Goal: Information Seeking & Learning: Learn about a topic

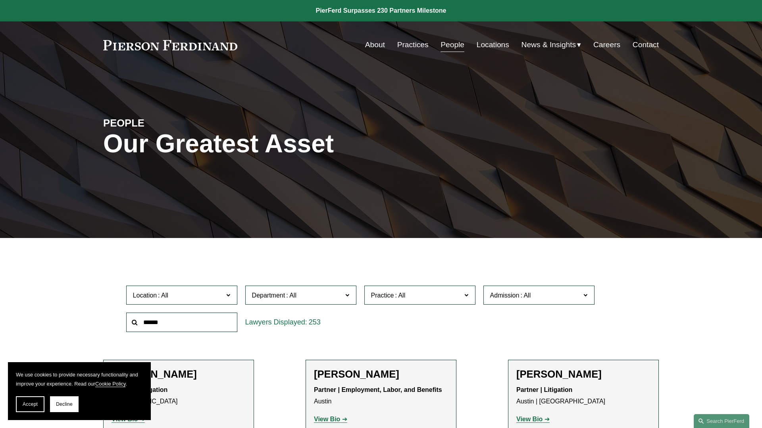
click at [319, 294] on span "Department" at bounding box center [297, 295] width 91 height 11
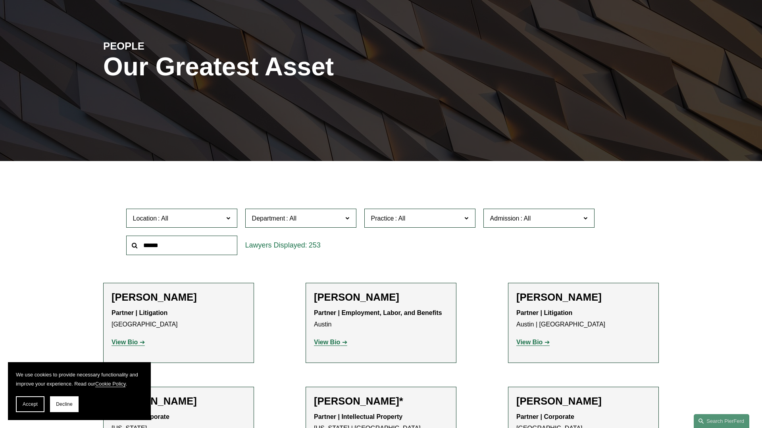
scroll to position [79, 0]
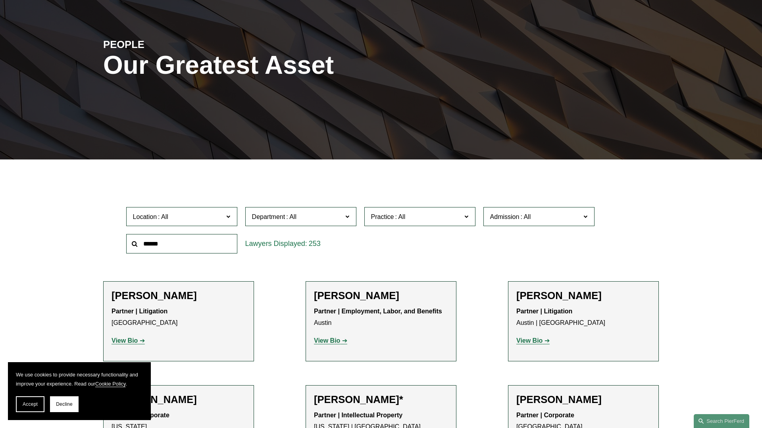
click at [415, 234] on div "Location All Atlanta Austin Boston Charlotte Chicago Cincinnati Cleveland Colum…" at bounding box center [381, 230] width 518 height 54
click at [417, 218] on span "Practice" at bounding box center [416, 216] width 91 height 11
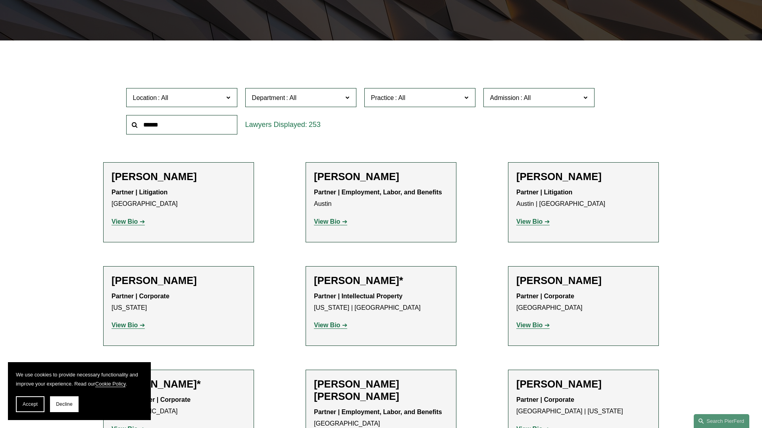
click at [447, 286] on h2 "Jeffrey Ambroziak*" at bounding box center [381, 281] width 134 height 12
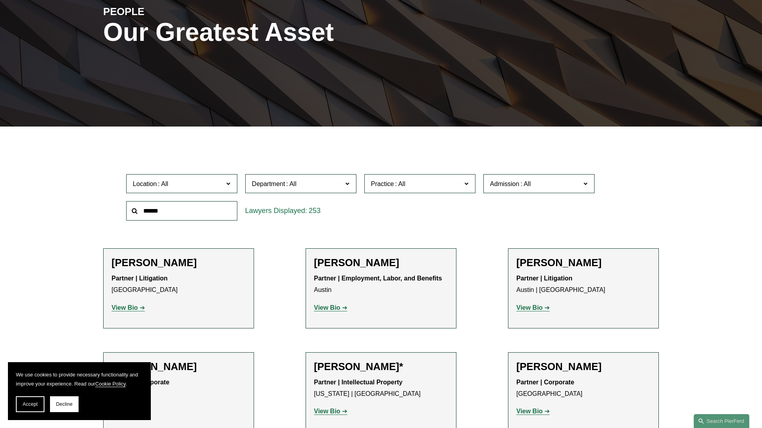
scroll to position [0, 0]
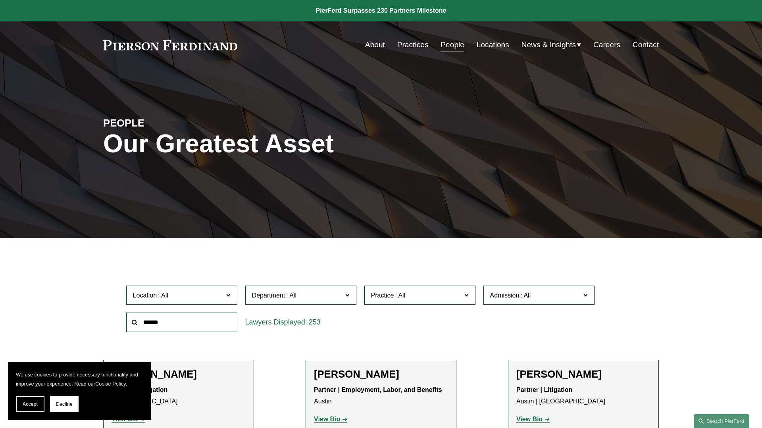
click at [348, 300] on label "Department" at bounding box center [300, 295] width 111 height 19
click at [473, 297] on label "Practice" at bounding box center [419, 295] width 111 height 19
click at [488, 36] on div "Skip to Content About Practices People Locations" at bounding box center [381, 44] width 762 height 47
click at [486, 48] on link "Locations" at bounding box center [492, 44] width 33 height 15
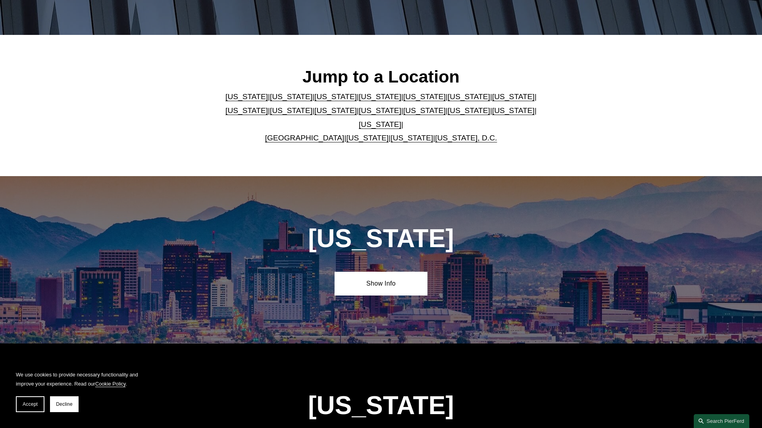
scroll to position [204, 0]
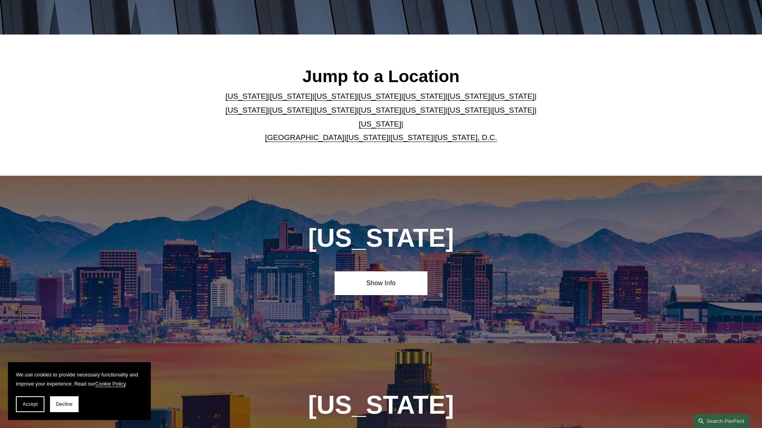
click at [401, 120] on link "[US_STATE]" at bounding box center [380, 124] width 42 height 8
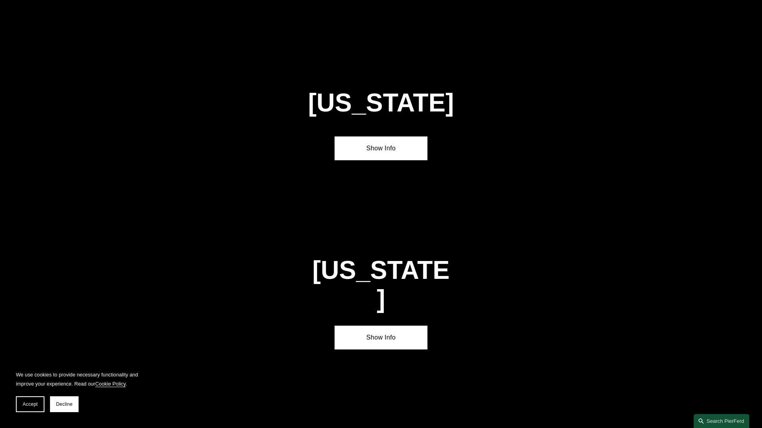
scroll to position [2720, 0]
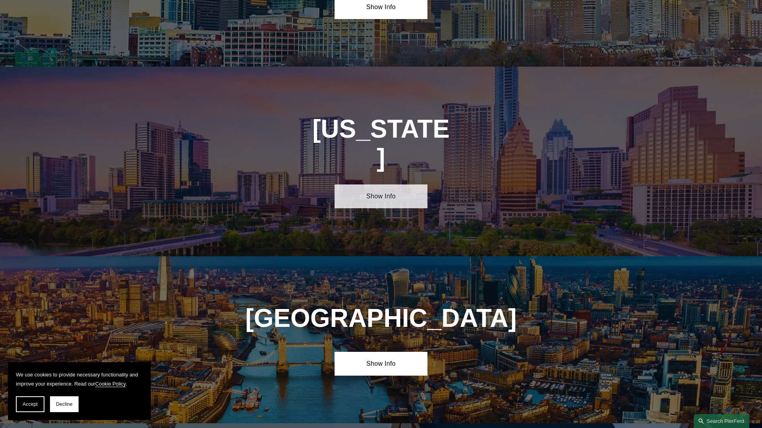
click at [390, 184] on link "Show Info" at bounding box center [380, 196] width 92 height 24
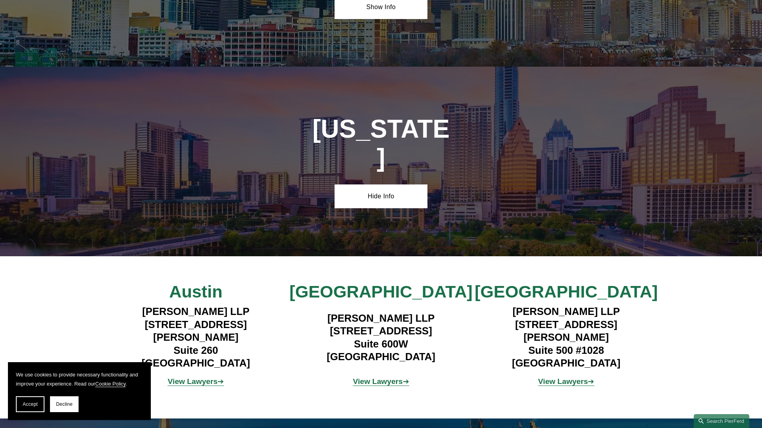
click at [201, 377] on strong "View Lawyers" at bounding box center [193, 381] width 50 height 8
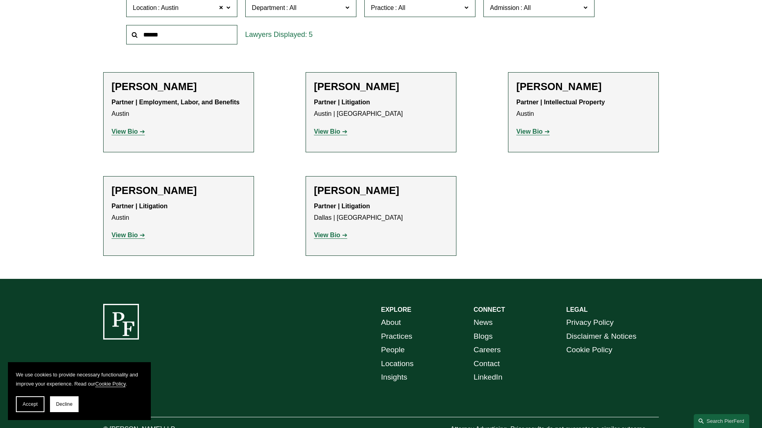
scroll to position [288, 0]
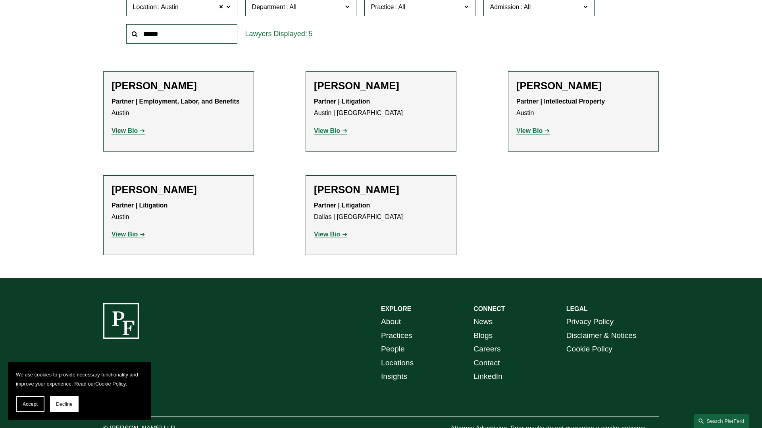
click at [535, 131] on strong "View Bio" at bounding box center [529, 130] width 26 height 7
click at [136, 238] on strong "View Bio" at bounding box center [124, 234] width 26 height 7
click at [327, 236] on strong "View Bio" at bounding box center [327, 234] width 26 height 7
click at [137, 138] on div "Scott A. Agthe Partner | Employment, Labor, and Benefits Austin View Bio Locati…" at bounding box center [178, 111] width 134 height 63
click at [138, 131] on link "View Bio" at bounding box center [127, 130] width 33 height 7
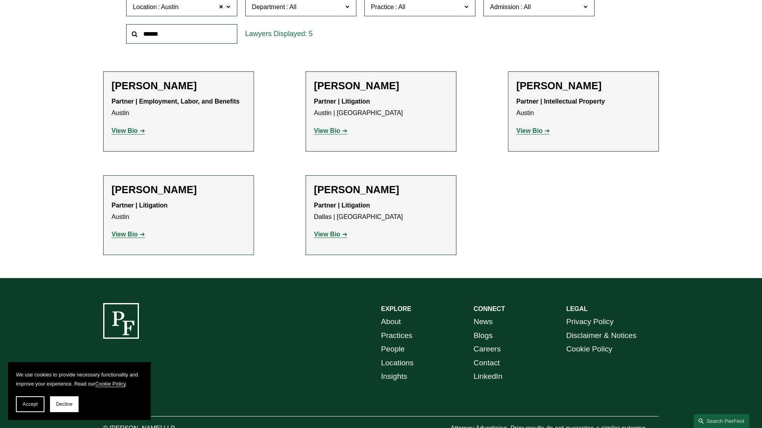
click at [334, 133] on strong "View Bio" at bounding box center [327, 130] width 26 height 7
click at [534, 130] on strong "View Bio" at bounding box center [529, 130] width 26 height 7
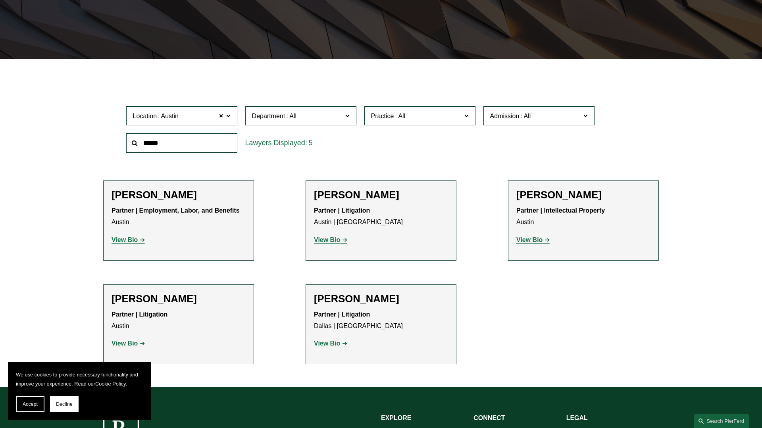
scroll to position [167, 0]
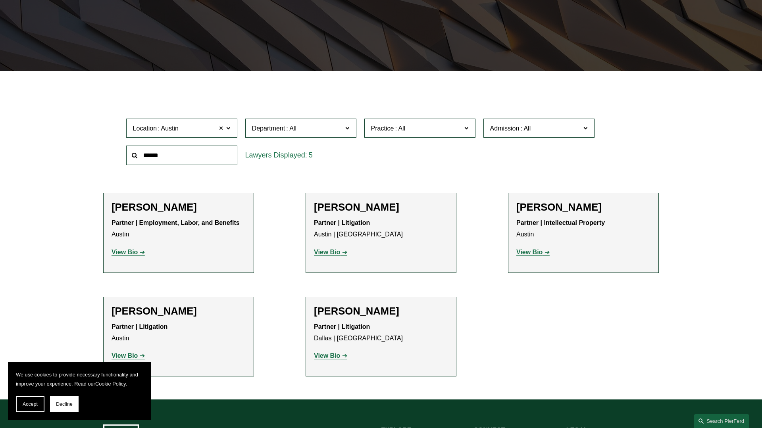
click at [219, 129] on span at bounding box center [221, 128] width 5 height 10
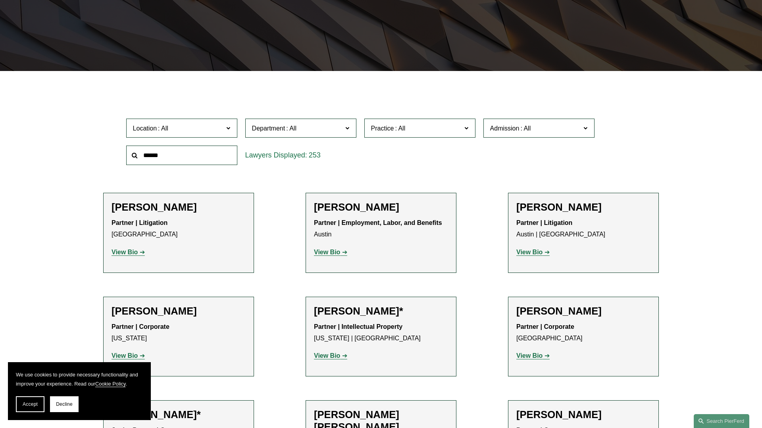
click at [225, 128] on label "Location" at bounding box center [181, 128] width 111 height 19
click at [0, 0] on link "Washington, D.C." at bounding box center [0, 0] width 0 height 0
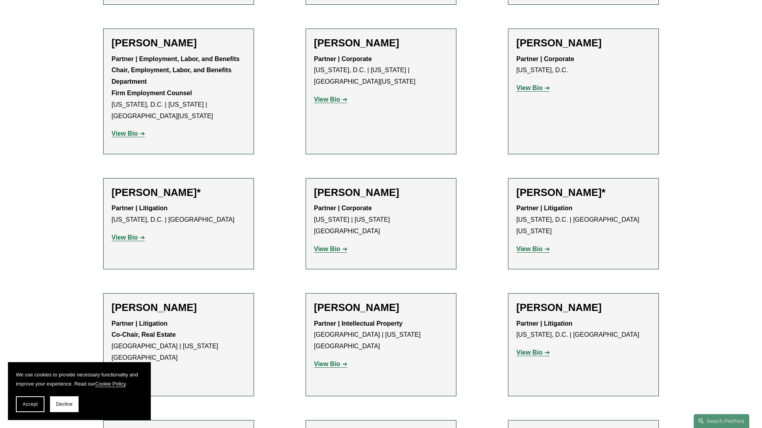
scroll to position [448, 0]
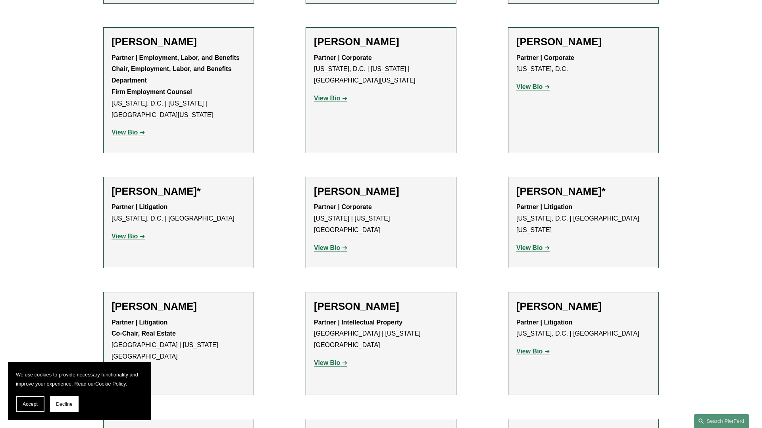
click at [138, 233] on link "View Bio" at bounding box center [127, 236] width 33 height 7
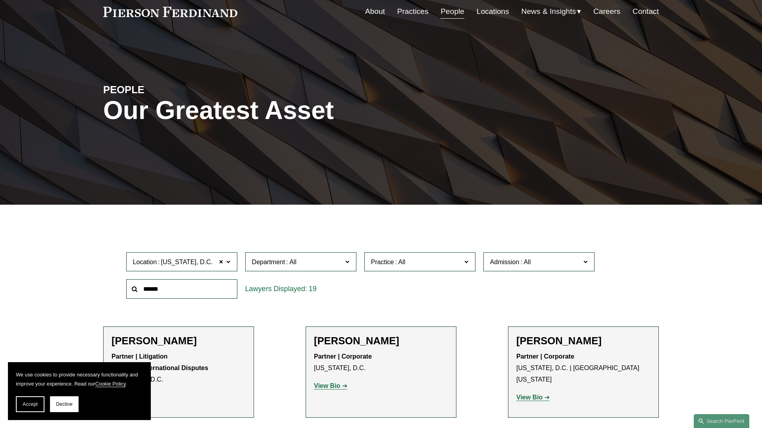
scroll to position [0, 0]
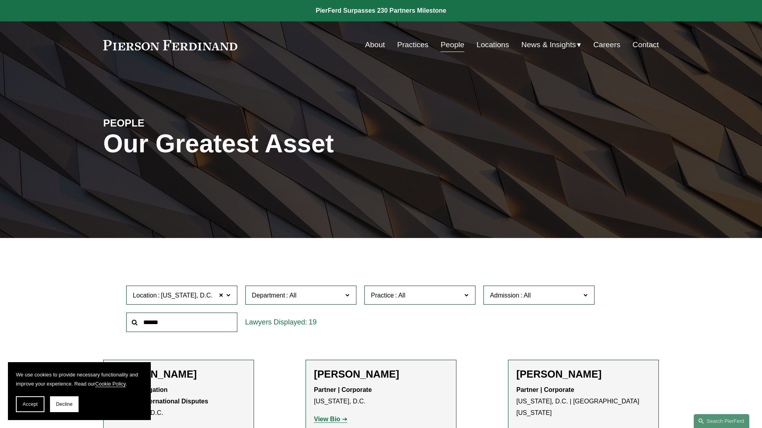
click at [494, 49] on link "Locations" at bounding box center [492, 44] width 33 height 15
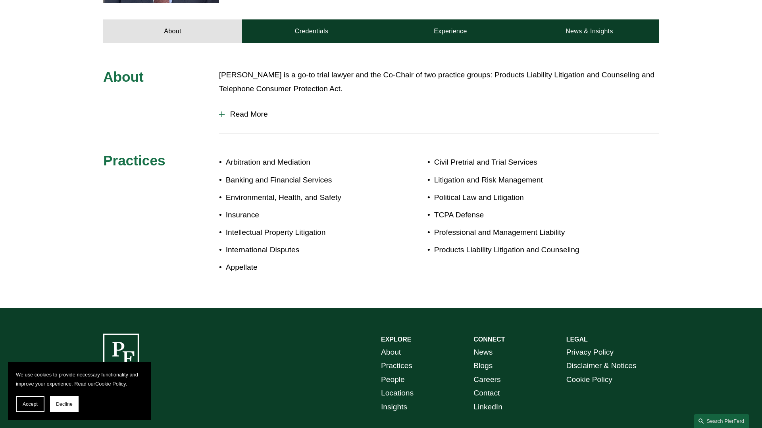
scroll to position [349, 0]
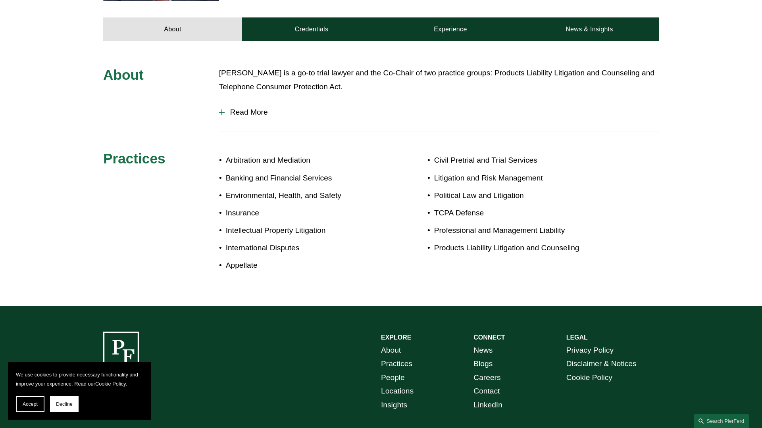
click at [258, 108] on span "Read More" at bounding box center [442, 112] width 434 height 9
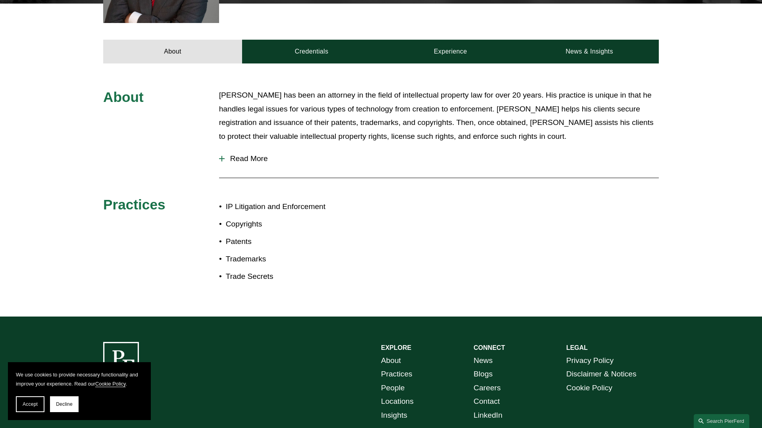
scroll to position [384, 0]
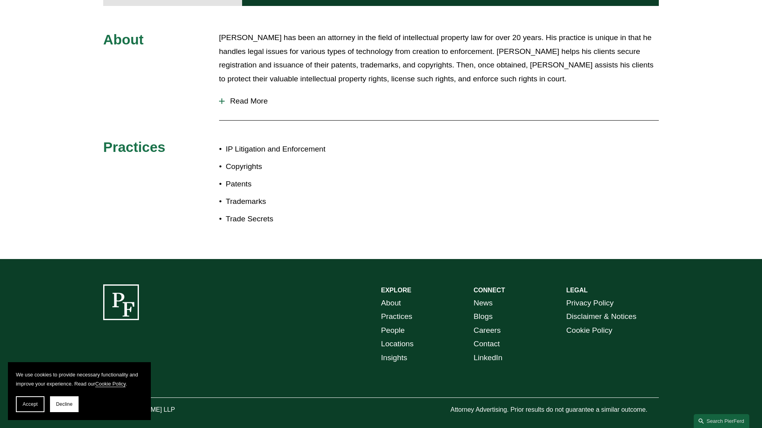
click at [248, 97] on span "Read More" at bounding box center [442, 101] width 434 height 9
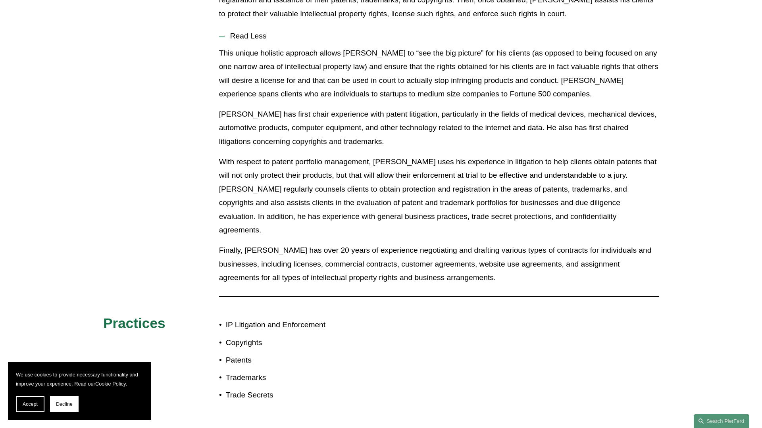
scroll to position [450, 0]
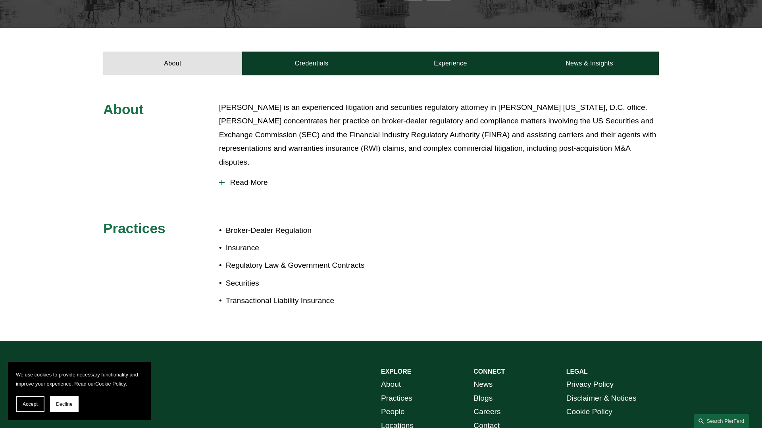
scroll to position [337, 0]
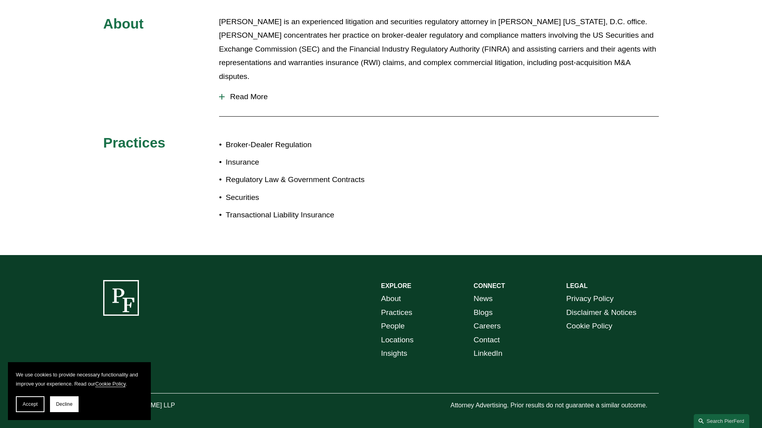
click at [234, 92] on span "Read More" at bounding box center [442, 96] width 434 height 9
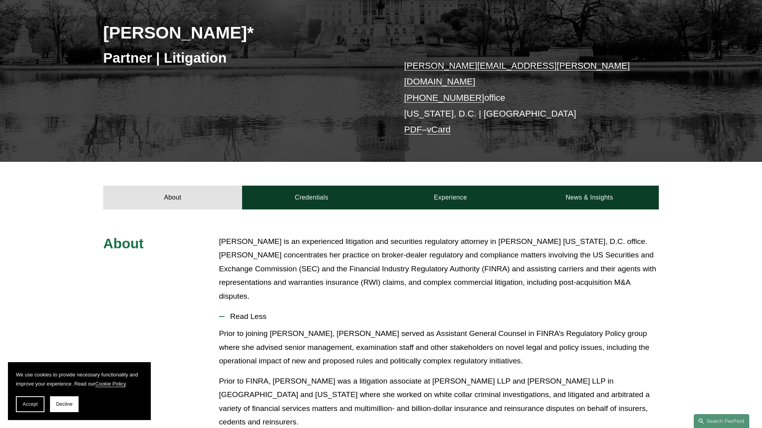
scroll to position [449, 0]
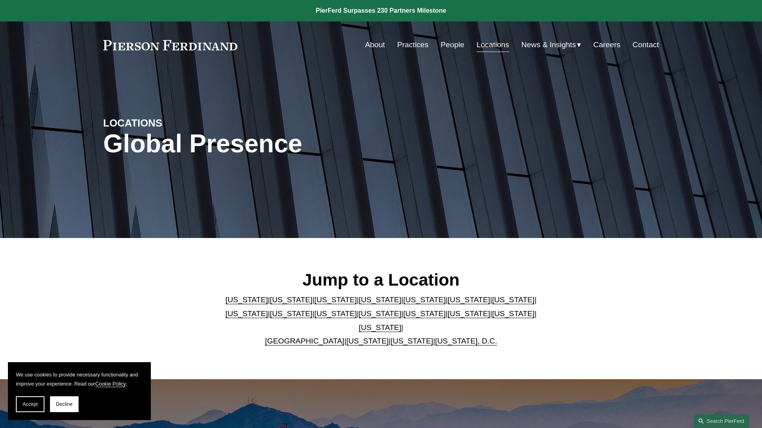
click at [604, 44] on link "Careers" at bounding box center [606, 44] width 27 height 15
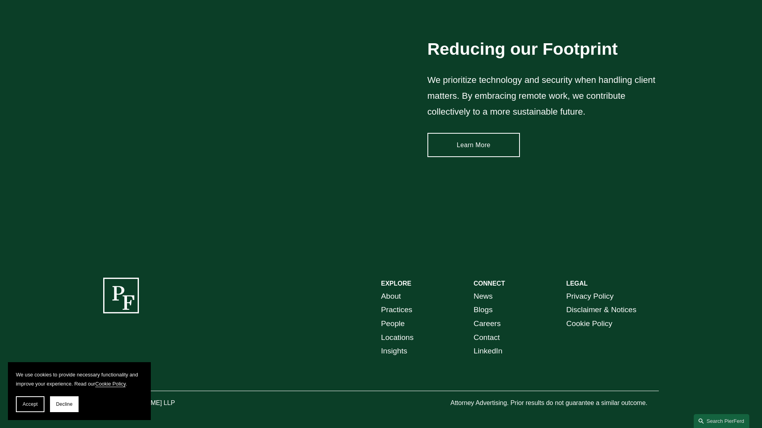
scroll to position [1187, 0]
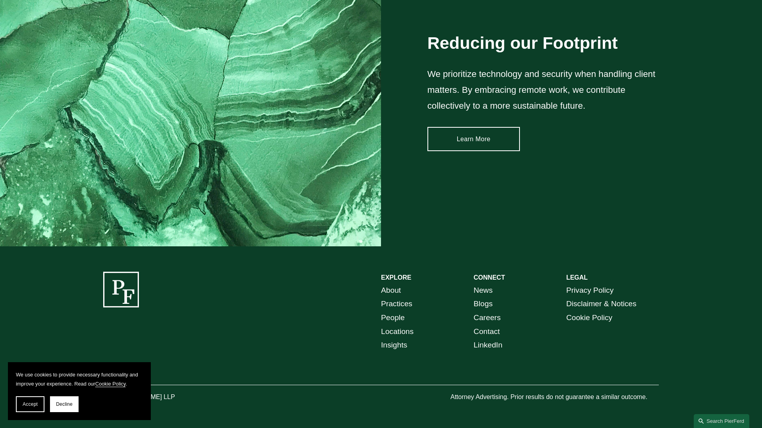
click at [481, 321] on link "Careers" at bounding box center [486, 318] width 27 height 14
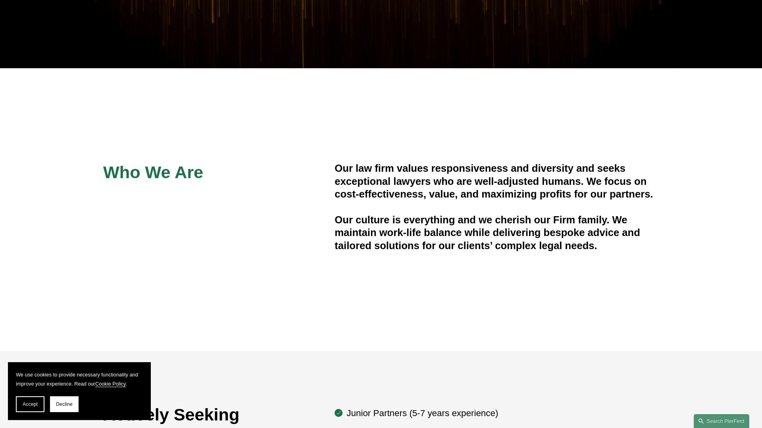
scroll to position [170, 0]
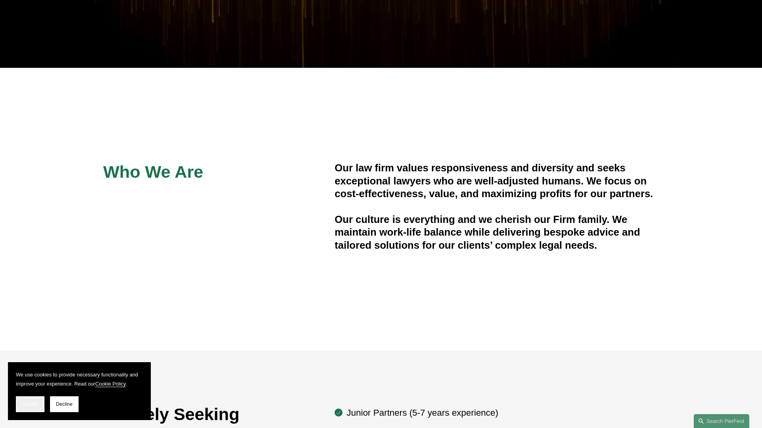
click at [29, 402] on span "Accept" at bounding box center [30, 404] width 15 height 6
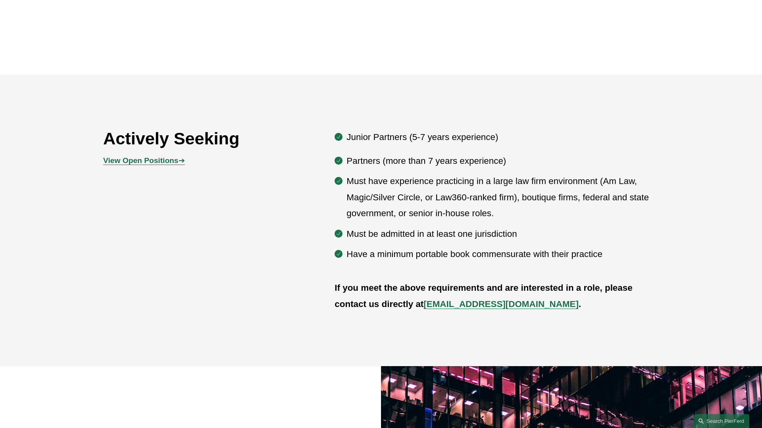
scroll to position [445, 0]
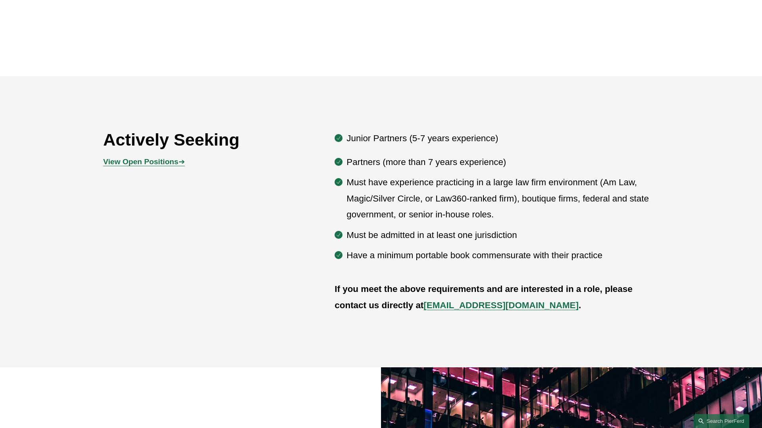
click at [169, 163] on strong "View Open Positions" at bounding box center [140, 162] width 75 height 8
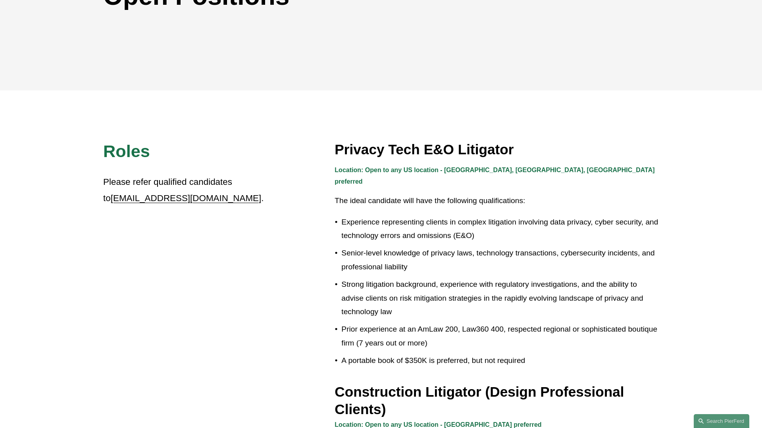
scroll to position [85, 0]
